Goal: Entertainment & Leisure: Browse casually

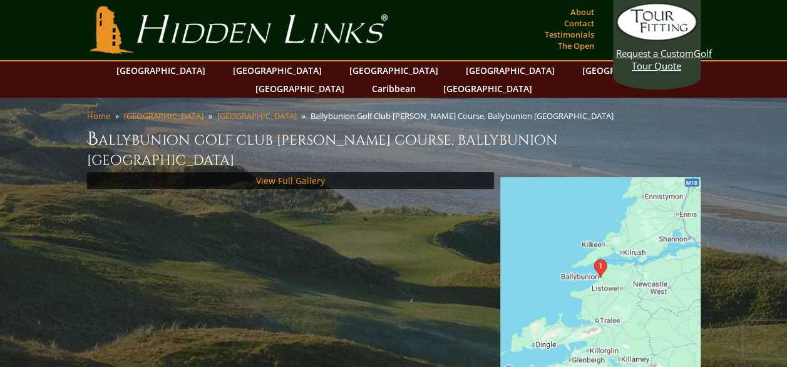
click at [334, 172] on div "View Full Gallery" at bounding box center [290, 180] width 407 height 17
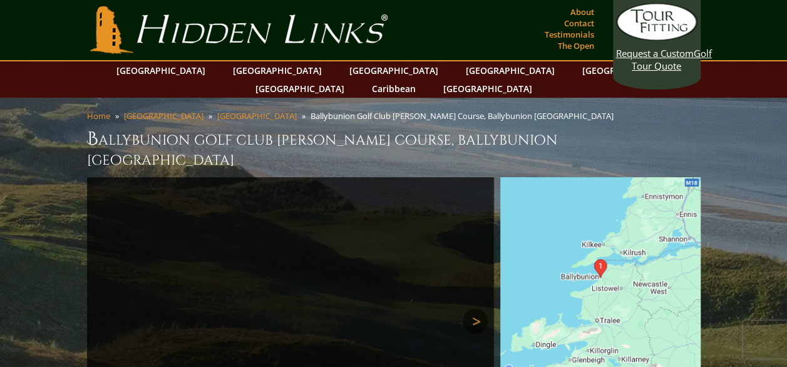
click at [467, 308] on link "Next" at bounding box center [474, 320] width 25 height 25
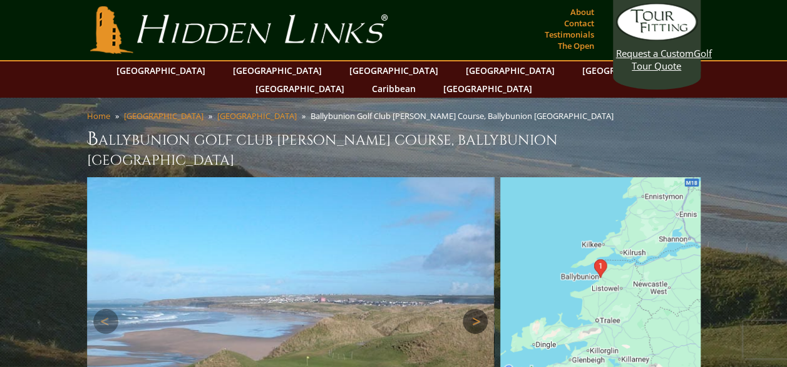
click at [467, 308] on link "Next" at bounding box center [474, 320] width 25 height 25
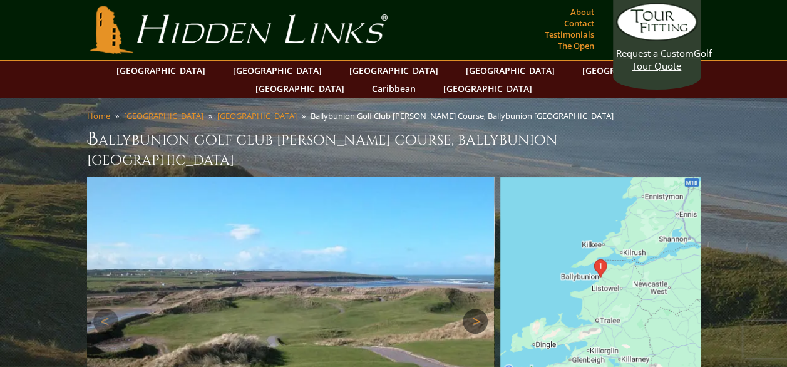
click at [467, 308] on link "Next" at bounding box center [474, 320] width 25 height 25
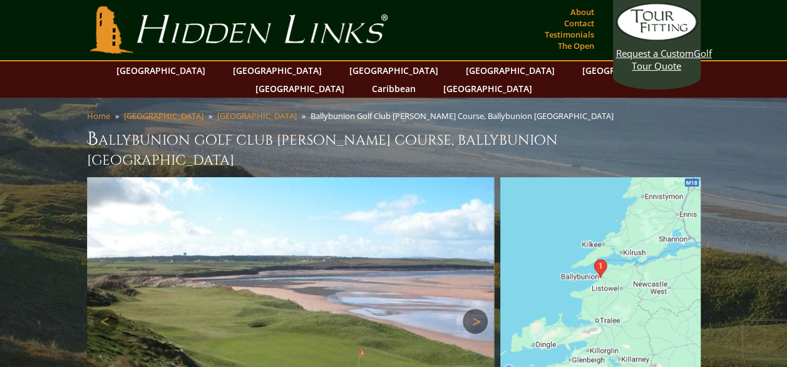
click at [467, 308] on link "Next" at bounding box center [474, 320] width 25 height 25
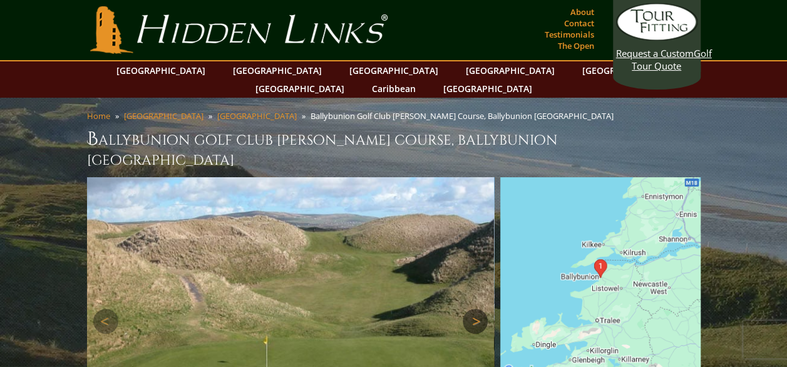
click at [467, 308] on link "Next" at bounding box center [474, 320] width 25 height 25
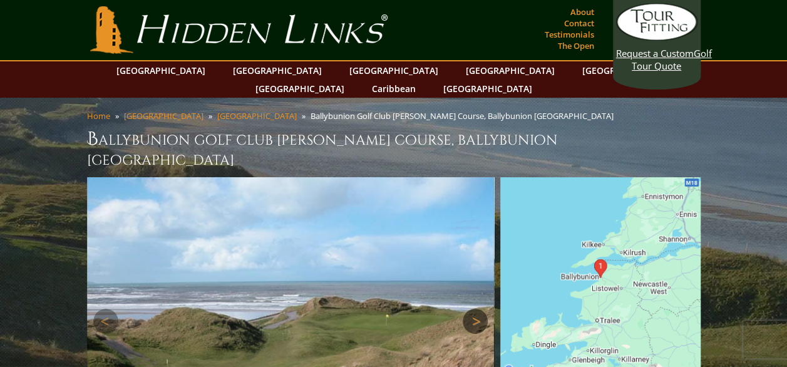
click at [467, 308] on link "Next" at bounding box center [474, 320] width 25 height 25
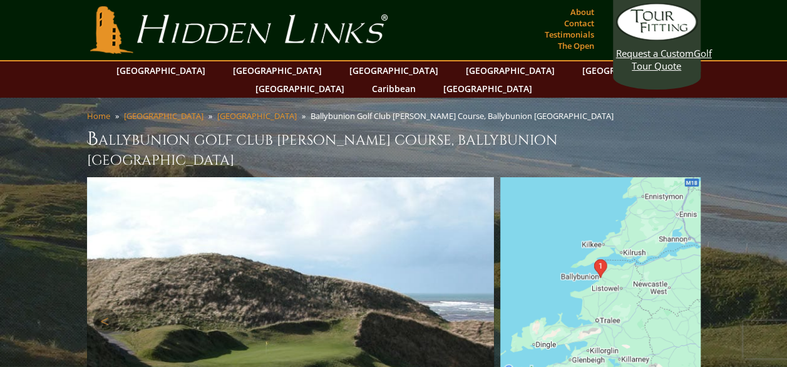
click at [467, 308] on link "Next" at bounding box center [474, 320] width 25 height 25
